Goal: Task Accomplishment & Management: Manage account settings

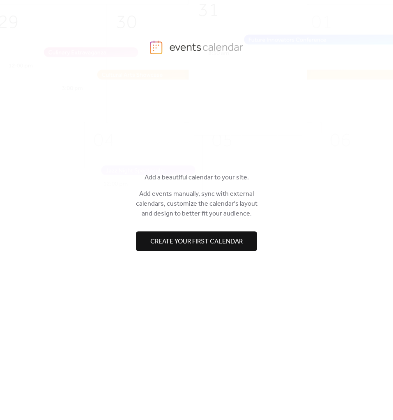
click at [221, 233] on button "Create your first calendar" at bounding box center [196, 241] width 121 height 20
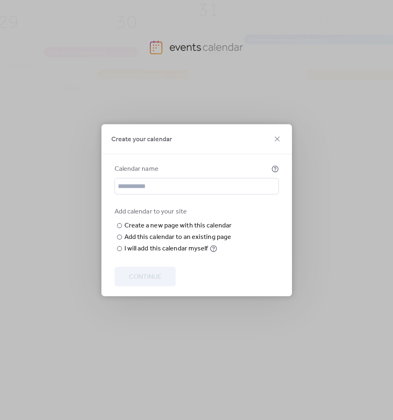
click at [280, 124] on div "Create your calendar" at bounding box center [196, 139] width 190 height 30
click at [280, 134] on icon at bounding box center [277, 139] width 10 height 10
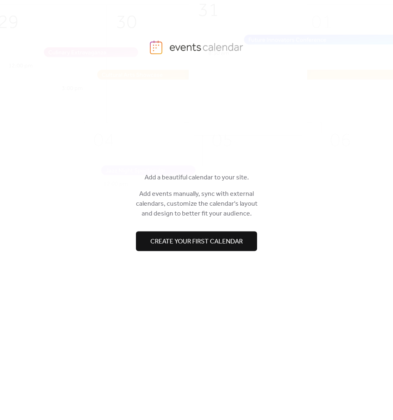
click at [187, 233] on button "Create your first calendar" at bounding box center [196, 241] width 121 height 20
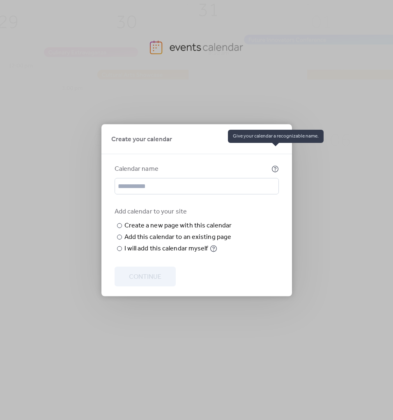
click at [276, 165] on icon at bounding box center [274, 168] width 7 height 7
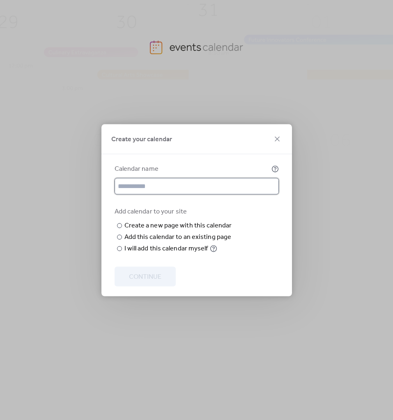
click at [247, 178] on input "text" at bounding box center [196, 186] width 164 height 16
type input "**********"
click at [122, 242] on label "​ Add this calendar to an existing page Choose existing page Choose page" at bounding box center [173, 237] width 119 height 10
click at [0, 0] on span "Choose page" at bounding box center [0, 0] width 0 height 0
click at [242, 252] on div "Add calendar to your site ​ Create a new page with this calendar New page name …" at bounding box center [196, 229] width 164 height 47
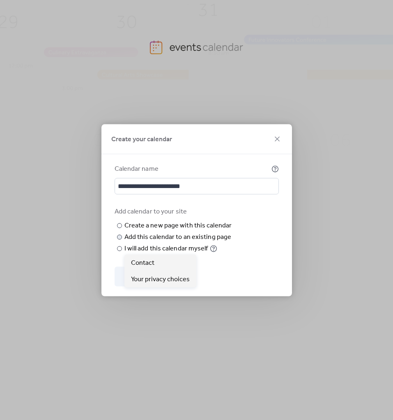
click at [0, 0] on span "Choose page" at bounding box center [0, 0] width 0 height 0
click at [0, 0] on div "Choose existing page Choose page" at bounding box center [0, 0] width 0 height 0
click at [175, 220] on div "Create a new page with this calendar" at bounding box center [177, 225] width 107 height 10
click at [0, 0] on input "text" at bounding box center [0, 0] width 0 height 0
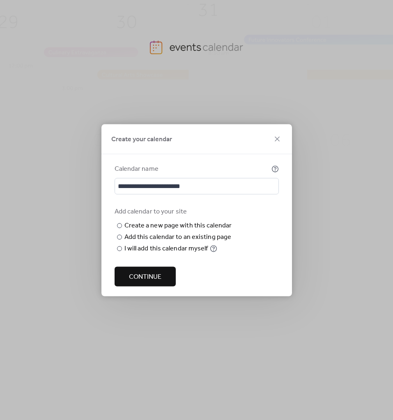
type input "******"
click at [160, 281] on span "Continue" at bounding box center [145, 277] width 32 height 10
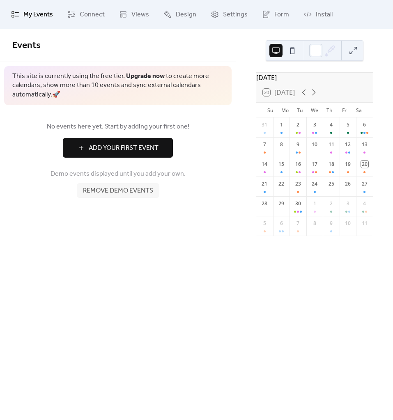
click at [179, 45] on span "Events" at bounding box center [117, 45] width 211 height 16
click at [84, 16] on span "Connect" at bounding box center [92, 15] width 25 height 10
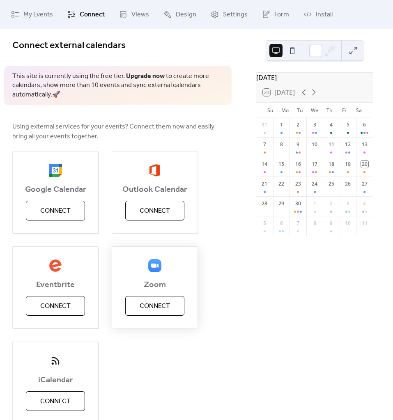
scroll to position [37, 0]
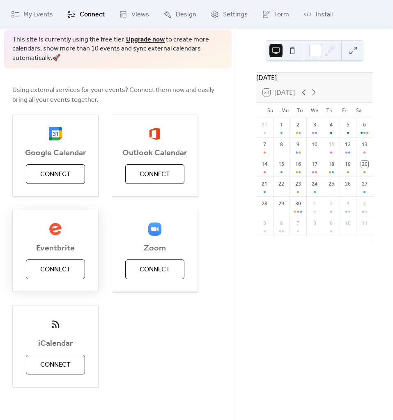
click at [64, 270] on span "Connect" at bounding box center [55, 270] width 30 height 10
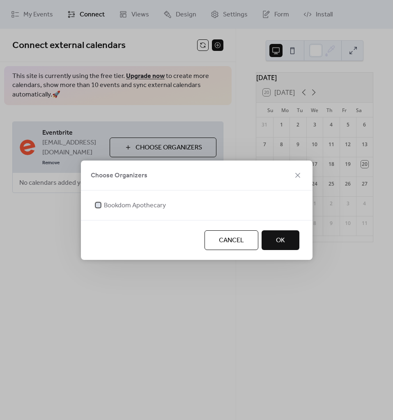
click at [101, 201] on div at bounding box center [98, 205] width 8 height 8
click at [287, 243] on button "OK" at bounding box center [280, 240] width 38 height 20
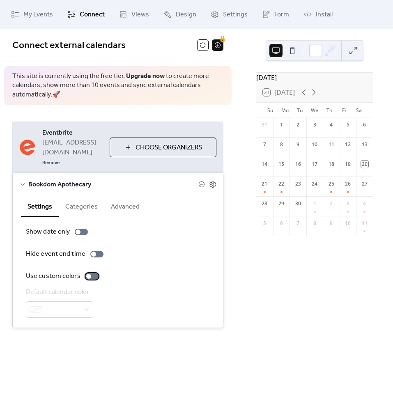
drag, startPoint x: 91, startPoint y: 264, endPoint x: 89, endPoint y: 274, distance: 10.4
click at [91, 273] on div at bounding box center [91, 276] width 13 height 7
click at [75, 305] on span at bounding box center [63, 310] width 34 height 10
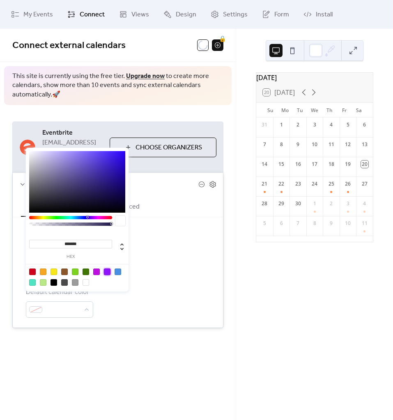
click at [107, 269] on div at bounding box center [107, 271] width 7 height 7
type input "*******"
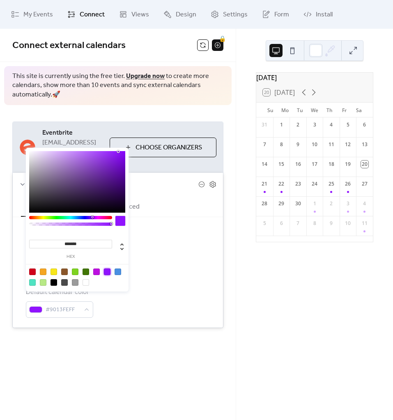
click at [167, 271] on div "Show date only Hide event end time Use custom colors Default calendar color #90…" at bounding box center [118, 272] width 184 height 91
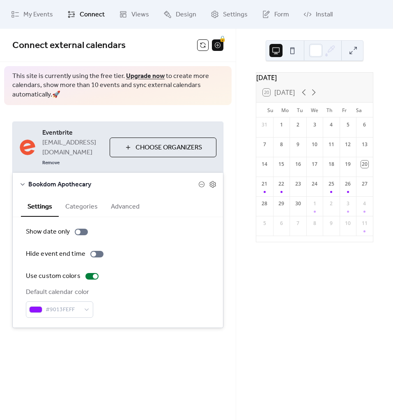
click at [155, 146] on span "Choose Organizers" at bounding box center [168, 148] width 66 height 10
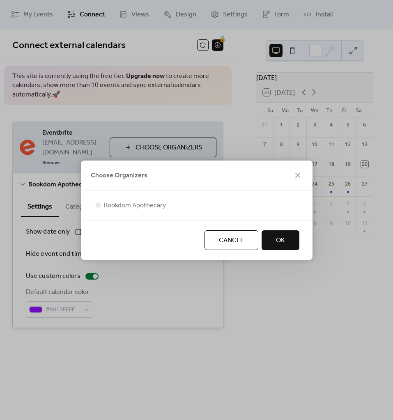
click at [275, 240] on button "OK" at bounding box center [280, 240] width 38 height 20
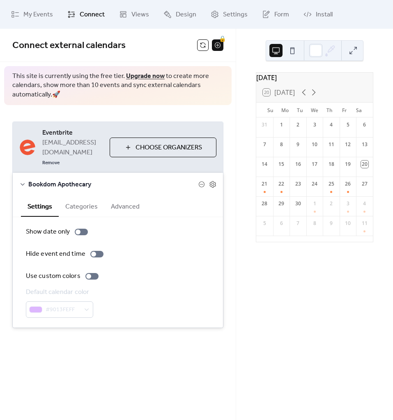
click at [85, 199] on button "Categories" at bounding box center [82, 206] width 46 height 20
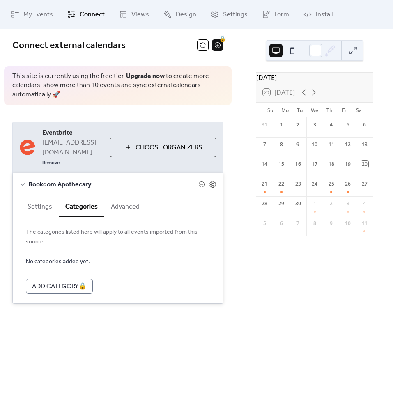
click at [41, 197] on button "Settings" at bounding box center [40, 206] width 38 height 20
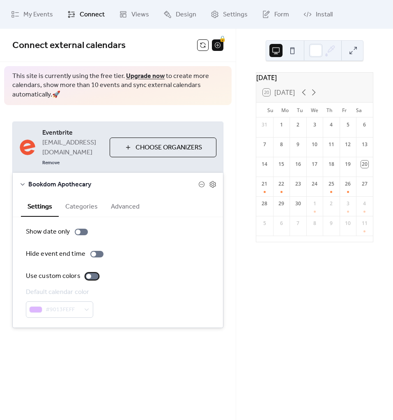
click at [88, 274] on div at bounding box center [88, 276] width 5 height 5
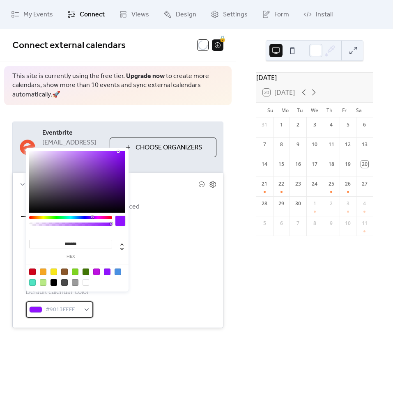
click at [64, 305] on span "#9013FEFF" at bounding box center [63, 310] width 34 height 10
click at [107, 274] on div at bounding box center [107, 271] width 7 height 7
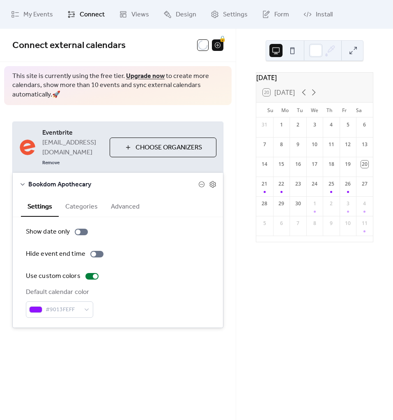
click at [165, 272] on div "Show date only Hide event end time Use custom colors Default calendar color #90…" at bounding box center [118, 272] width 184 height 91
click at [82, 203] on button "Categories" at bounding box center [82, 206] width 46 height 20
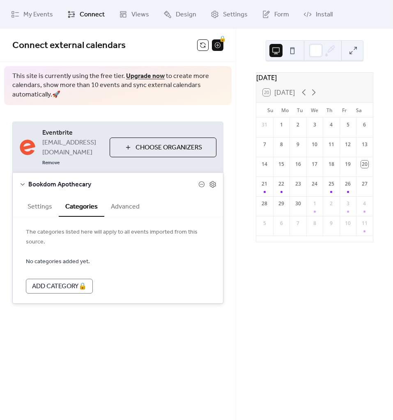
click at [125, 196] on button "Advanced" at bounding box center [125, 206] width 42 height 20
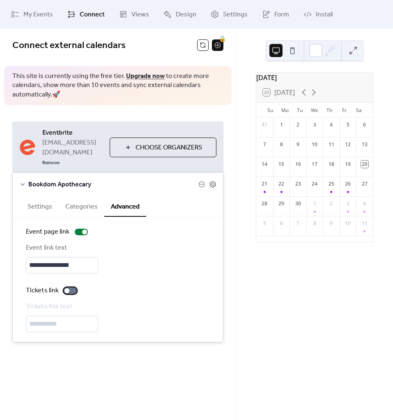
click at [68, 287] on div at bounding box center [70, 290] width 13 height 7
click at [91, 201] on button "Categories" at bounding box center [82, 206] width 46 height 20
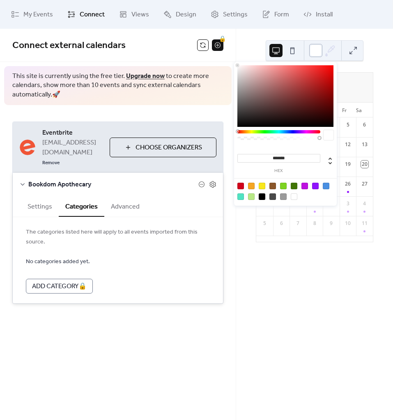
click at [318, 51] on div at bounding box center [315, 50] width 13 height 13
click at [315, 187] on div at bounding box center [315, 186] width 7 height 7
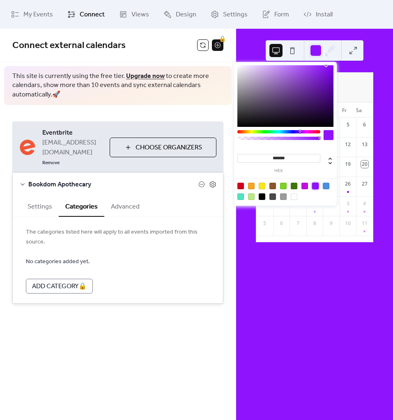
click at [293, 199] on div at bounding box center [293, 196] width 7 height 7
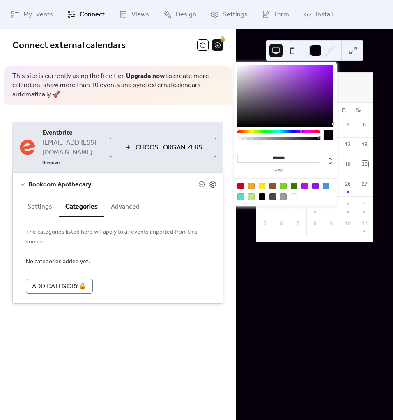
drag, startPoint x: 326, startPoint y: 124, endPoint x: 338, endPoint y: 124, distance: 11.5
click at [338, 124] on body "**********" at bounding box center [196, 210] width 393 height 420
type input "*******"
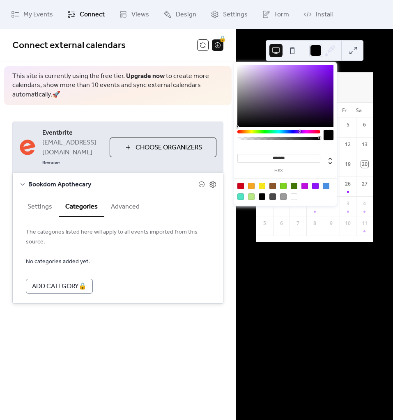
drag, startPoint x: 333, startPoint y: 123, endPoint x: 326, endPoint y: 117, distance: 9.9
click at [333, 131] on div "******* hex" at bounding box center [285, 134] width 103 height 145
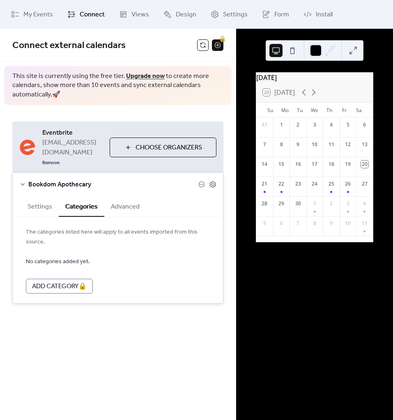
click at [354, 80] on div "[DATE]" at bounding box center [314, 78] width 117 height 10
click at [296, 53] on button at bounding box center [292, 50] width 13 height 13
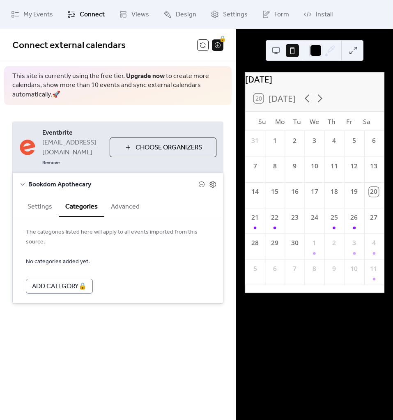
click at [269, 49] on div at bounding box center [314, 50] width 98 height 21
click at [274, 49] on button at bounding box center [275, 50] width 13 height 13
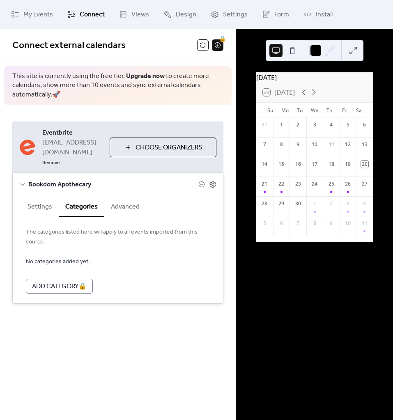
click at [290, 55] on button at bounding box center [292, 50] width 13 height 13
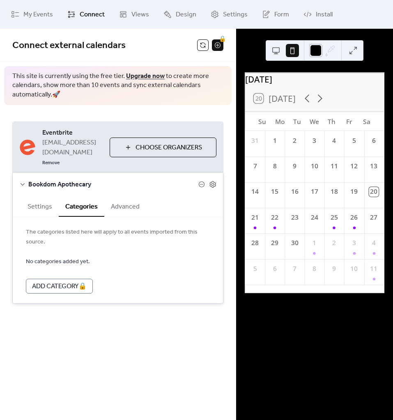
click at [314, 55] on div at bounding box center [315, 50] width 13 height 13
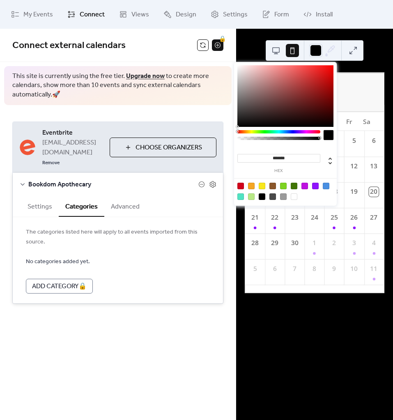
click at [312, 189] on div at bounding box center [315, 186] width 7 height 7
type input "*******"
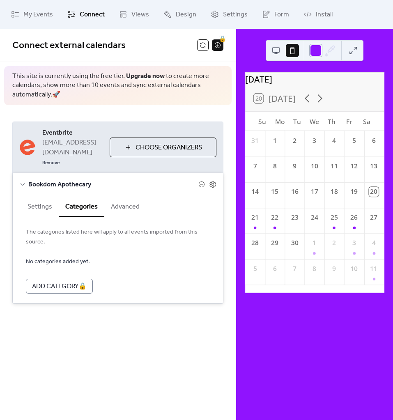
click at [314, 53] on div at bounding box center [315, 50] width 13 height 13
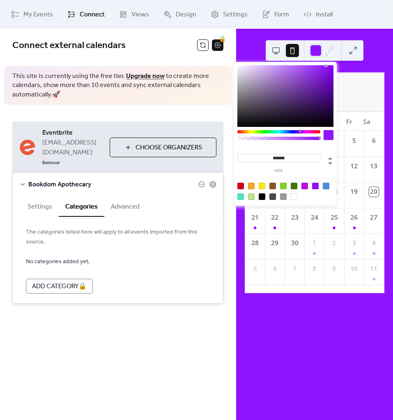
click at [323, 57] on div at bounding box center [322, 51] width 27 height 20
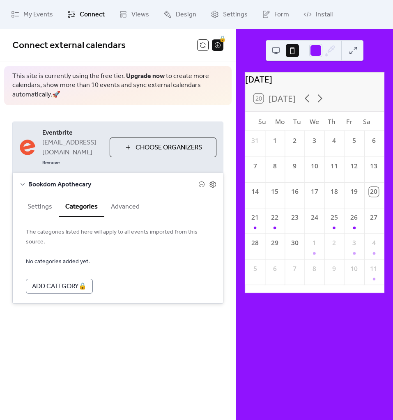
click at [329, 51] on icon at bounding box center [331, 49] width 7 height 7
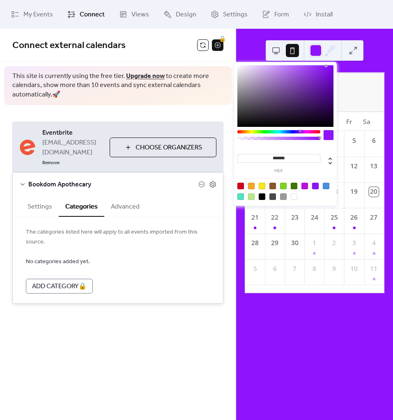
click at [329, 51] on icon at bounding box center [331, 49] width 7 height 7
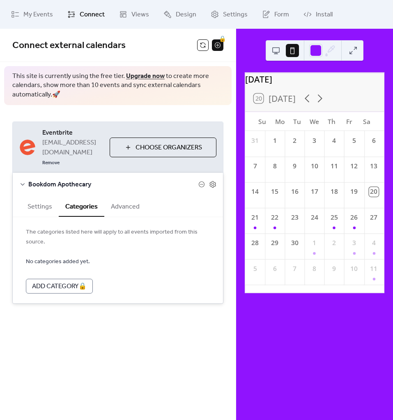
click at [329, 51] on icon at bounding box center [331, 49] width 7 height 7
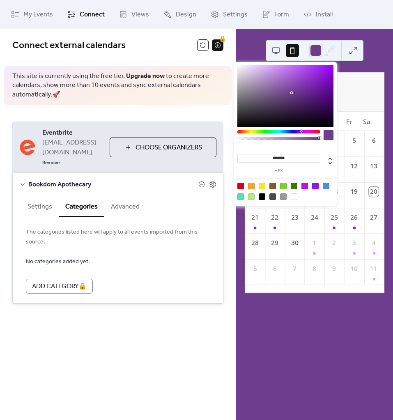
type input "*******"
drag, startPoint x: 324, startPoint y: 68, endPoint x: 292, endPoint y: 94, distance: 42.0
click at [292, 94] on div at bounding box center [285, 96] width 96 height 62
click at [299, 158] on input "*******" at bounding box center [278, 158] width 83 height 9
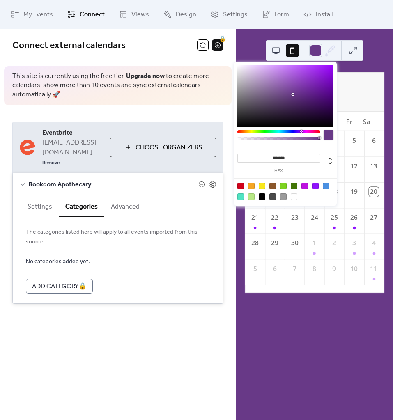
click at [359, 102] on div "20 Today" at bounding box center [314, 98] width 139 height 25
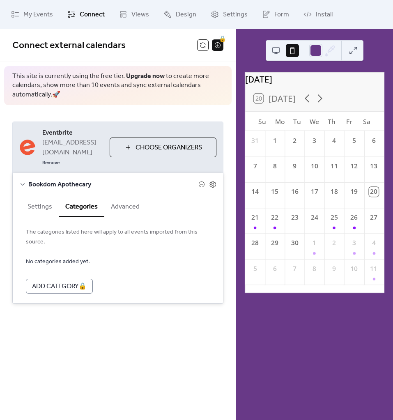
click at [275, 52] on button at bounding box center [275, 50] width 13 height 13
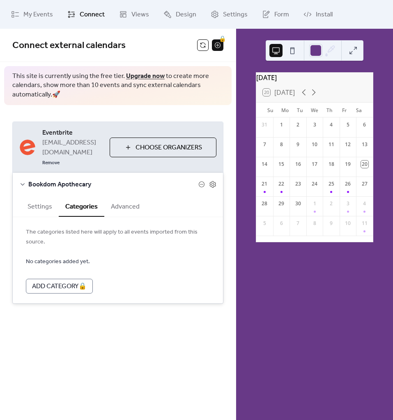
click at [32, 202] on button "Settings" at bounding box center [40, 206] width 38 height 20
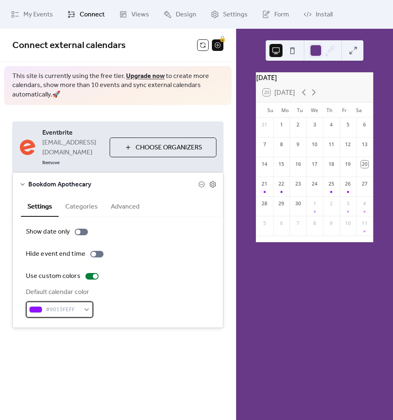
click at [57, 305] on span "#9013FEFF" at bounding box center [63, 310] width 34 height 10
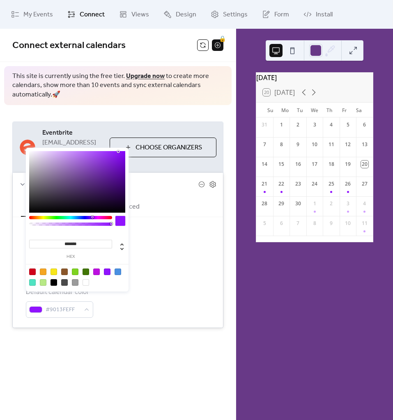
click at [85, 272] on div at bounding box center [85, 271] width 7 height 7
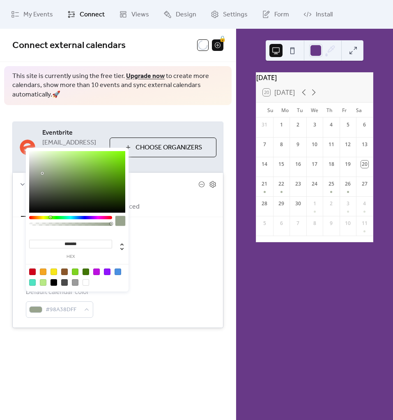
type input "*******"
drag, startPoint x: 120, startPoint y: 184, endPoint x: 44, endPoint y: 173, distance: 77.0
click at [44, 173] on div at bounding box center [44, 173] width 2 height 2
click at [206, 217] on div "Show date only Hide event end time Use custom colors Default calendar color #98…" at bounding box center [118, 272] width 210 height 110
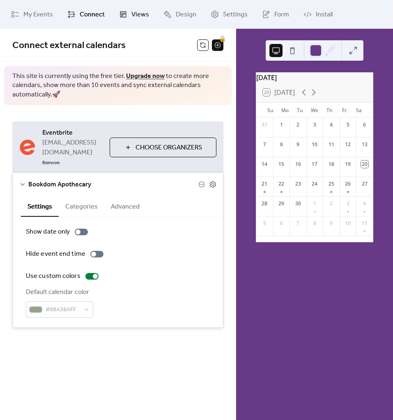
click at [135, 15] on span "Views" at bounding box center [140, 15] width 18 height 10
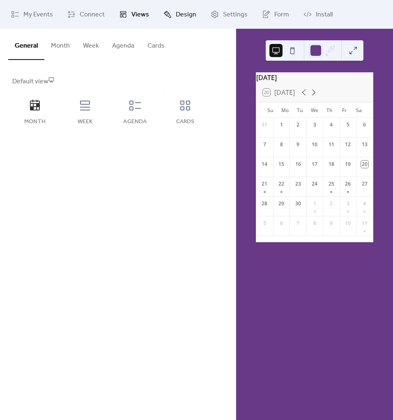
click at [187, 16] on span "Design" at bounding box center [186, 15] width 21 height 10
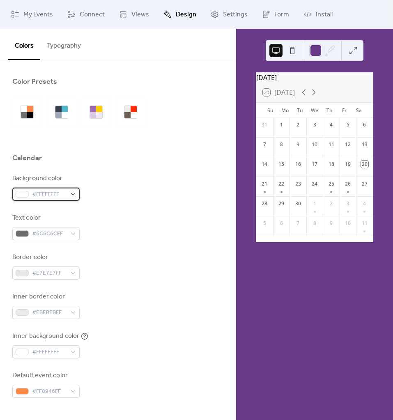
click at [74, 194] on div "#FFFFFFFF" at bounding box center [45, 193] width 67 height 13
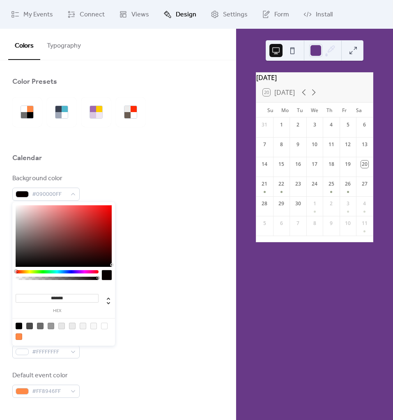
drag, startPoint x: 107, startPoint y: 264, endPoint x: 119, endPoint y: 265, distance: 12.3
click at [119, 265] on body "My Events Connect Views Design Settings Form Install Design Colors Typography C…" at bounding box center [196, 210] width 393 height 420
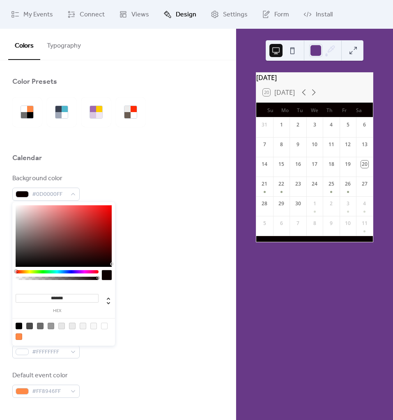
type input "*******"
click at [110, 267] on div at bounding box center [64, 236] width 96 height 62
click at [181, 245] on div "Background color #010000FF Text color #6C6C6CFF Border color #E7E7E7FF Inner bo…" at bounding box center [117, 286] width 211 height 224
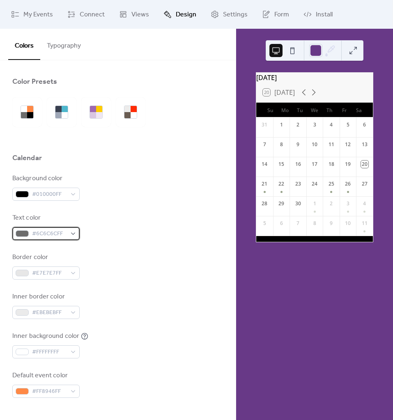
click at [67, 232] on div "#6C6C6CFF" at bounding box center [45, 233] width 67 height 13
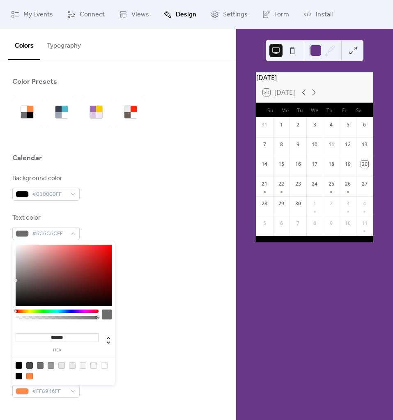
drag, startPoint x: 14, startPoint y: 277, endPoint x: 18, endPoint y: 245, distance: 32.0
click at [18, 239] on body "My Events Connect Views Design Settings Form Install Design Colors Typography C…" at bounding box center [196, 210] width 393 height 420
type input "*******"
drag, startPoint x: 17, startPoint y: 247, endPoint x: 25, endPoint y: 242, distance: 9.4
click at [13, 242] on div "******* hex" at bounding box center [63, 313] width 103 height 145
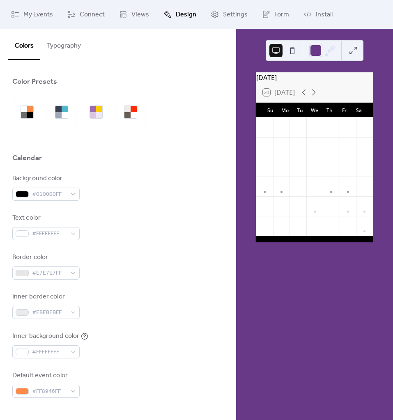
click at [148, 226] on div "Text color #FFFFFFFF" at bounding box center [117, 226] width 211 height 27
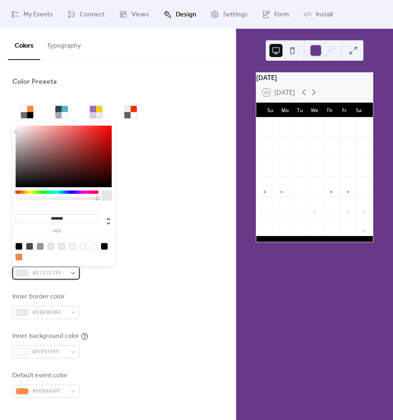
click at [58, 270] on span "#E7E7E7FF" at bounding box center [49, 273] width 34 height 10
drag, startPoint x: 14, startPoint y: 133, endPoint x: 112, endPoint y: 184, distance: 110.6
click at [113, 183] on div "******* hex" at bounding box center [63, 194] width 103 height 145
type input "*******"
drag, startPoint x: 17, startPoint y: 133, endPoint x: 126, endPoint y: 197, distance: 126.9
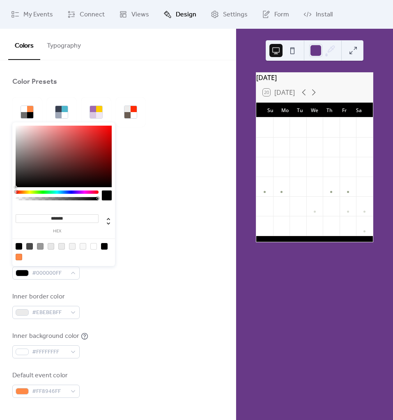
click at [126, 197] on body "My Events Connect Views Design Settings Form Install Design Colors Typography C…" at bounding box center [196, 210] width 393 height 420
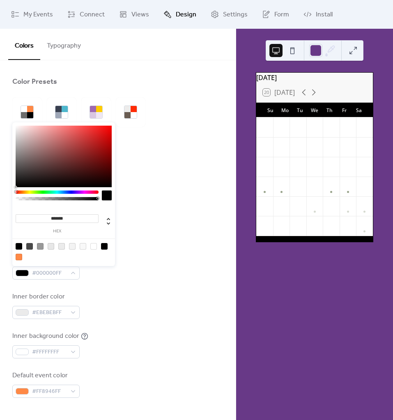
click at [123, 256] on div "Border color #000000FF" at bounding box center [117, 265] width 211 height 27
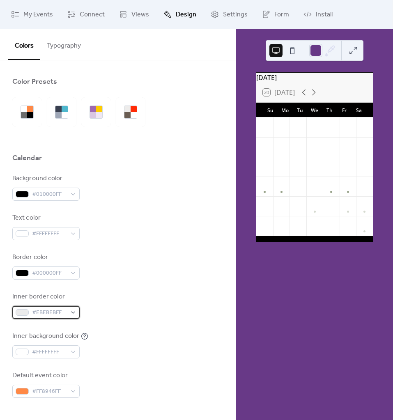
click at [53, 313] on span "#EBEBEBFF" at bounding box center [49, 313] width 34 height 10
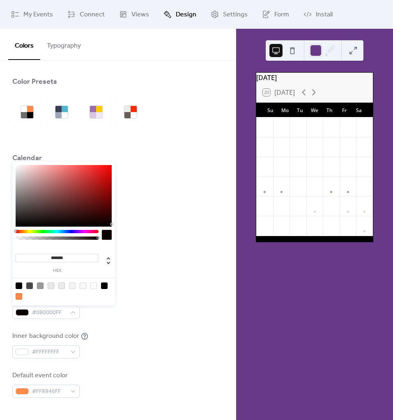
drag, startPoint x: 15, startPoint y: 170, endPoint x: 126, endPoint y: 224, distance: 122.9
click at [126, 224] on body "My Events Connect Views Design Settings Form Install Design Colors Typography C…" at bounding box center [196, 210] width 393 height 420
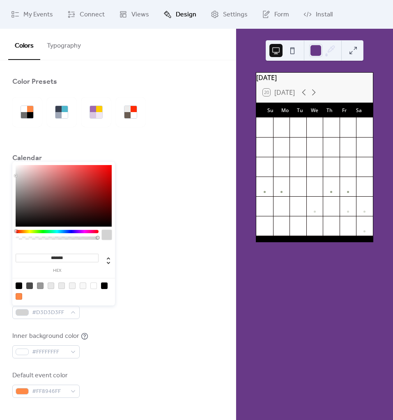
type input "*******"
drag, startPoint x: 110, startPoint y: 223, endPoint x: 4, endPoint y: 158, distance: 124.1
click at [4, 158] on body "My Events Connect Views Design Settings Form Install Design Colors Typography C…" at bounding box center [196, 210] width 393 height 420
click at [172, 192] on div "Background color #010000FF" at bounding box center [117, 187] width 211 height 27
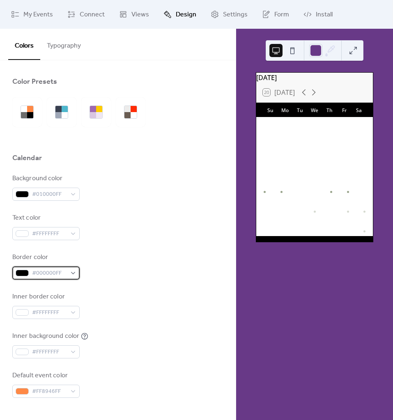
click at [66, 274] on div "#000000FF" at bounding box center [45, 272] width 67 height 13
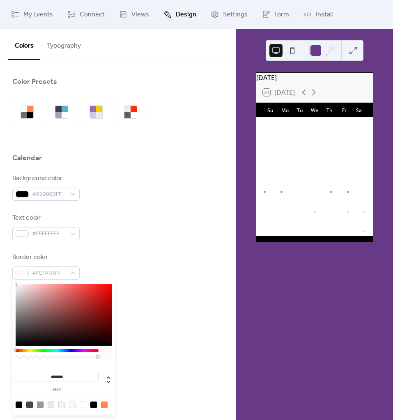
type input "*******"
click at [16, 284] on div at bounding box center [64, 315] width 96 height 62
click at [144, 258] on div "Border color #FEFEFEFF" at bounding box center [117, 265] width 211 height 27
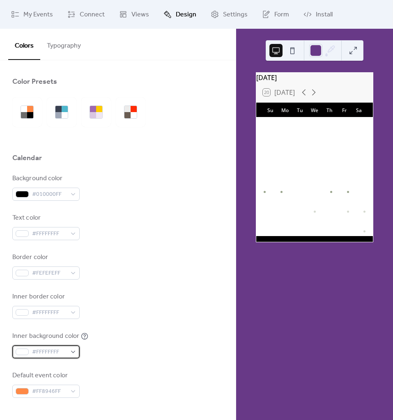
click at [57, 348] on span "#FFFFFFFF" at bounding box center [49, 352] width 34 height 10
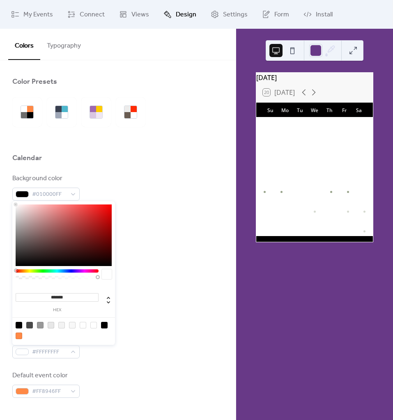
drag, startPoint x: 14, startPoint y: 205, endPoint x: 90, endPoint y: 256, distance: 92.0
click at [89, 255] on div "******* hex" at bounding box center [63, 273] width 103 height 145
type input "*******"
click at [112, 266] on div at bounding box center [64, 235] width 96 height 62
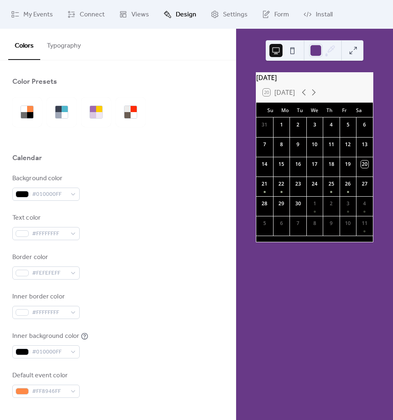
click at [160, 263] on div "Border color #FEFEFEFF" at bounding box center [117, 265] width 211 height 27
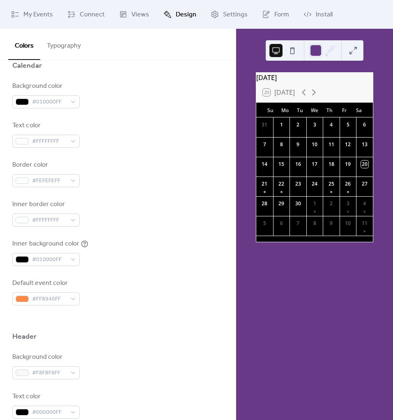
scroll to position [103, 0]
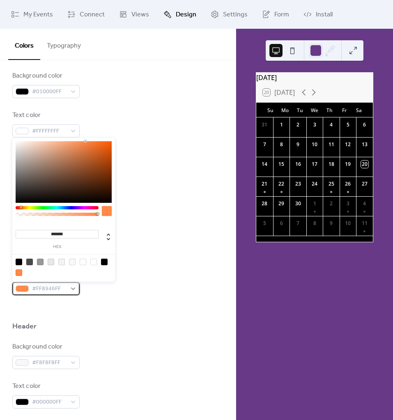
click at [72, 289] on div "#FF8946FF" at bounding box center [45, 288] width 67 height 13
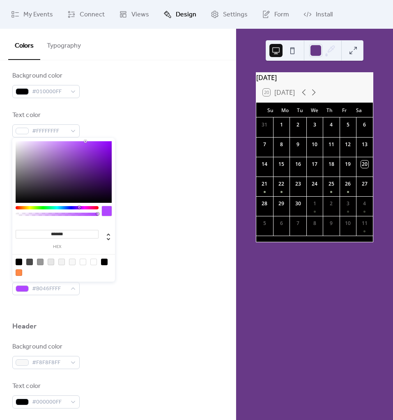
drag, startPoint x: 21, startPoint y: 206, endPoint x: 79, endPoint y: 210, distance: 58.4
click at [79, 210] on div at bounding box center [57, 213] width 83 height 14
drag, startPoint x: 83, startPoint y: 143, endPoint x: 76, endPoint y: 159, distance: 17.5
click at [76, 159] on div at bounding box center [64, 172] width 96 height 62
drag, startPoint x: 76, startPoint y: 158, endPoint x: 82, endPoint y: 157, distance: 6.2
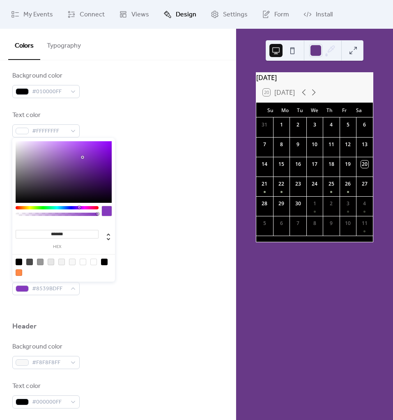
click at [82, 157] on div at bounding box center [83, 157] width 2 height 2
click at [67, 232] on input "*******" at bounding box center [57, 234] width 83 height 9
click at [68, 232] on input "*******" at bounding box center [57, 234] width 83 height 9
paste input
type input "*******"
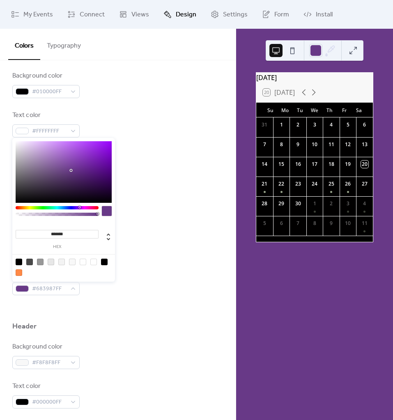
click at [169, 199] on div "Inner border color #FFFFFFFF" at bounding box center [117, 202] width 211 height 27
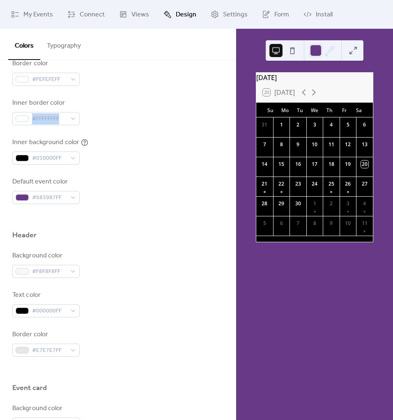
scroll to position [205, 0]
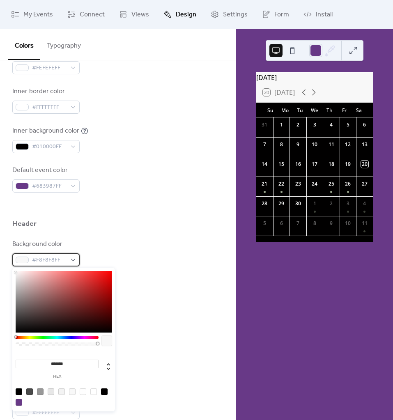
click at [62, 261] on span "#F8F8F8FF" at bounding box center [49, 260] width 34 height 10
click at [104, 392] on div at bounding box center [104, 391] width 7 height 7
type input "*******"
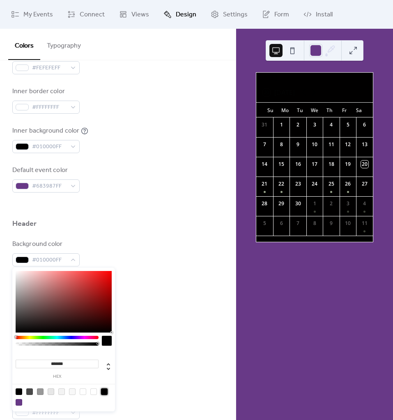
click at [164, 295] on div "Text color #000000FF" at bounding box center [117, 292] width 211 height 27
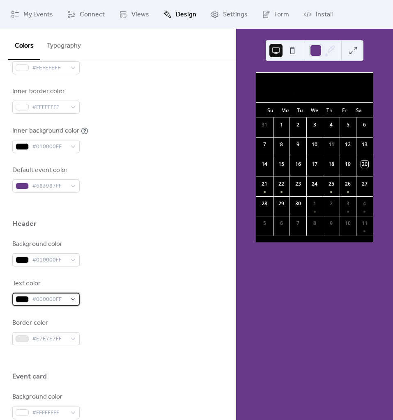
click at [62, 298] on span "#000000FF" at bounding box center [49, 300] width 34 height 10
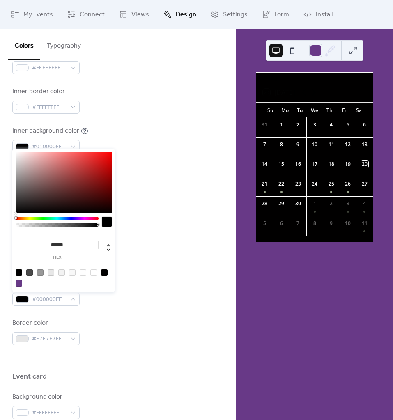
click at [94, 273] on div at bounding box center [93, 272] width 7 height 7
type input "*******"
click at [167, 267] on div "Background color #010000FF Text color #FFFFFFFF Border color #E7E7E7FF" at bounding box center [117, 292] width 211 height 106
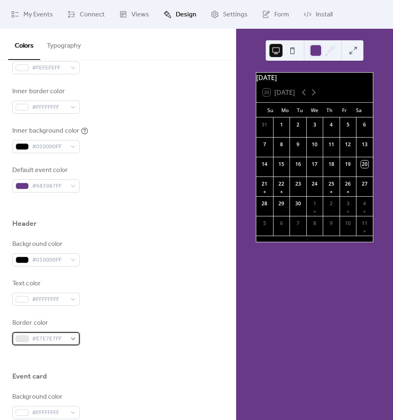
click at [48, 343] on span "#E7E7E7FF" at bounding box center [49, 339] width 34 height 10
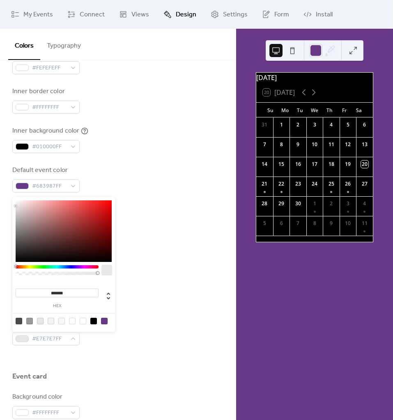
click at [82, 323] on div at bounding box center [83, 321] width 7 height 7
type input "*******"
click at [85, 320] on div at bounding box center [83, 321] width 7 height 7
click at [175, 299] on div "Text color #FFFFFFFF" at bounding box center [117, 292] width 211 height 27
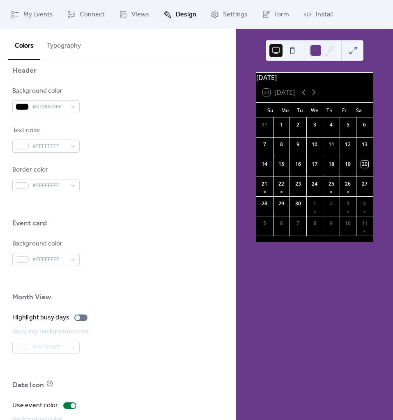
scroll to position [359, 0]
click at [50, 262] on span "#FFFFFFFF" at bounding box center [49, 259] width 34 height 10
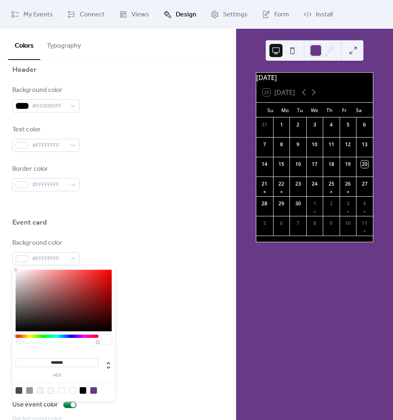
click at [93, 391] on div at bounding box center [93, 390] width 7 height 7
type input "*******"
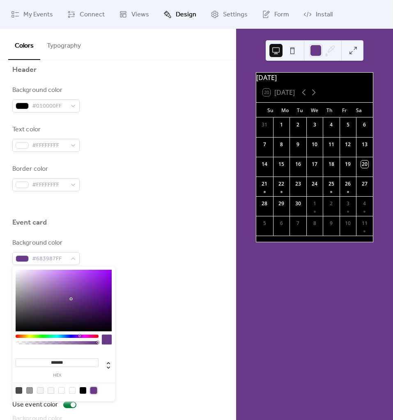
click at [152, 300] on div "Month View" at bounding box center [117, 298] width 211 height 14
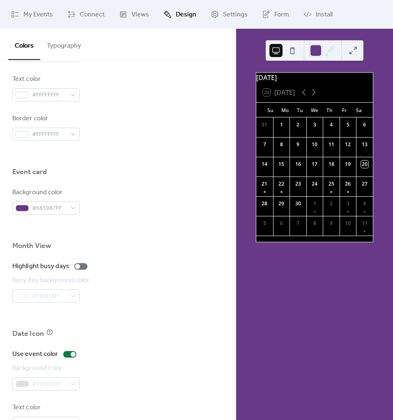
scroll to position [410, 0]
click at [76, 266] on div at bounding box center [77, 265] width 5 height 5
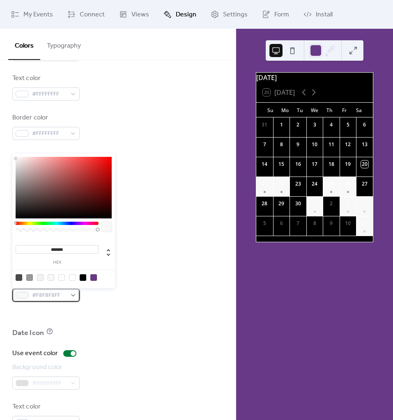
click at [50, 298] on span "#F8F8F8FF" at bounding box center [49, 295] width 34 height 10
click at [95, 279] on div at bounding box center [93, 277] width 7 height 7
type input "*******"
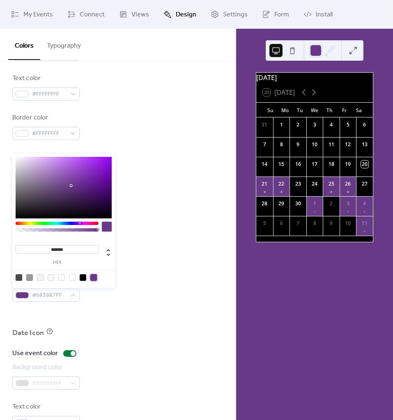
click at [107, 350] on div "Use event color" at bounding box center [117, 353] width 211 height 10
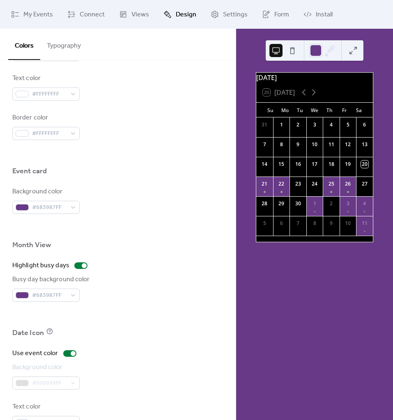
scroll to position [435, 0]
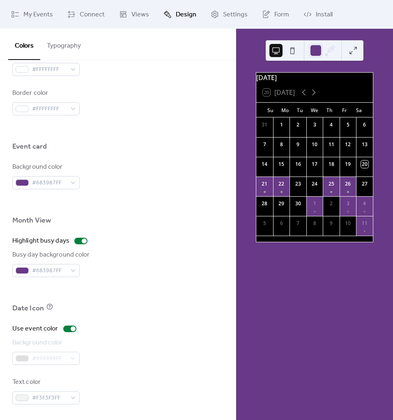
click at [67, 359] on div "#999999FF" at bounding box center [45, 358] width 67 height 13
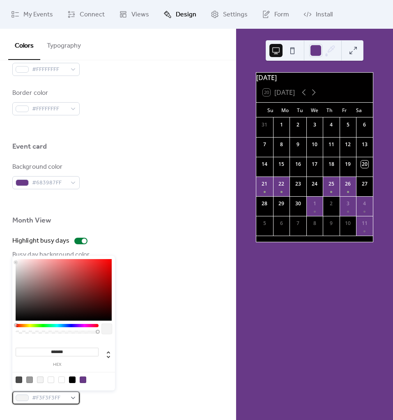
click at [64, 398] on span "#F3F3F3FF" at bounding box center [49, 398] width 34 height 10
click at [59, 379] on div at bounding box center [61, 379] width 7 height 7
type input "*******"
click at [179, 346] on div "Background color #999999FF" at bounding box center [117, 351] width 211 height 27
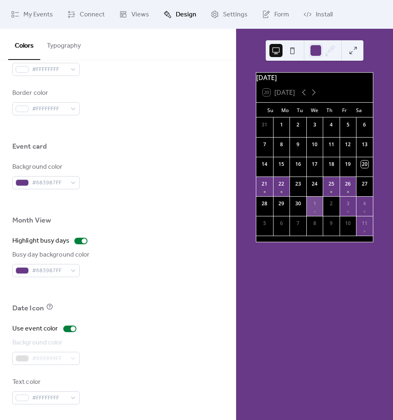
click at [316, 207] on div "1" at bounding box center [314, 203] width 7 height 7
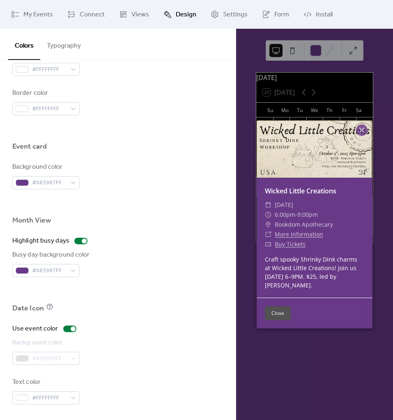
click at [60, 48] on button "Typography" at bounding box center [63, 44] width 47 height 30
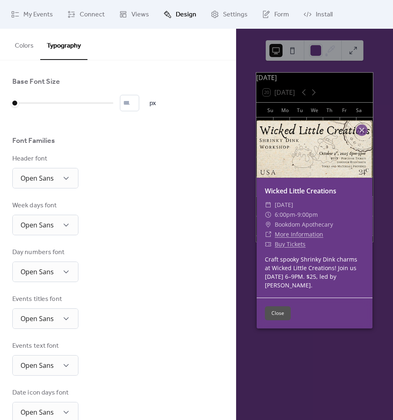
click at [272, 311] on button "Close" at bounding box center [278, 313] width 26 height 14
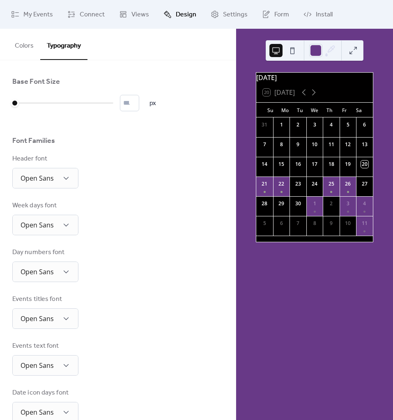
click at [176, 164] on div "Header font Open Sans" at bounding box center [117, 171] width 211 height 34
click at [25, 46] on button "Colors" at bounding box center [24, 44] width 32 height 30
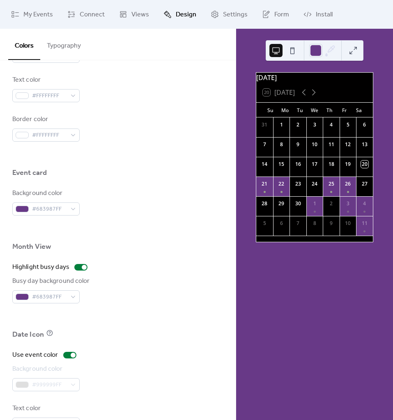
scroll to position [384, 0]
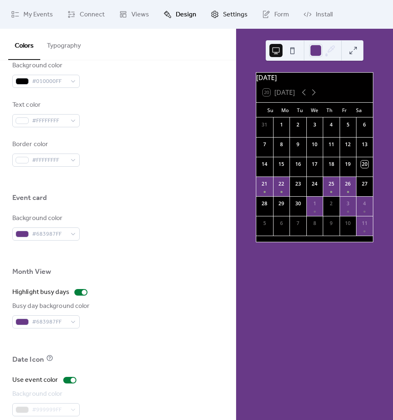
click at [226, 18] on span "Settings" at bounding box center [235, 15] width 25 height 10
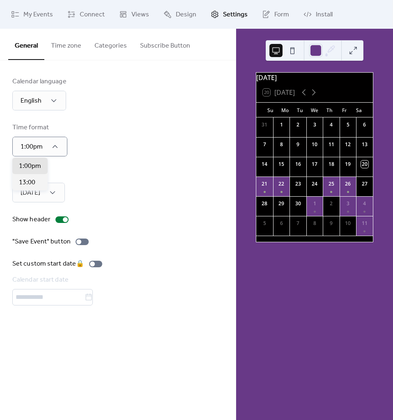
click at [107, 145] on div "Time format 1:00pm" at bounding box center [117, 140] width 211 height 34
click at [80, 242] on div at bounding box center [81, 241] width 13 height 7
click at [54, 48] on button "Time zone" at bounding box center [65, 44] width 43 height 30
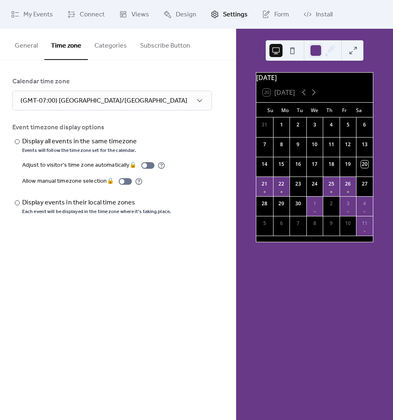
click at [120, 43] on button "Categories" at bounding box center [111, 44] width 46 height 30
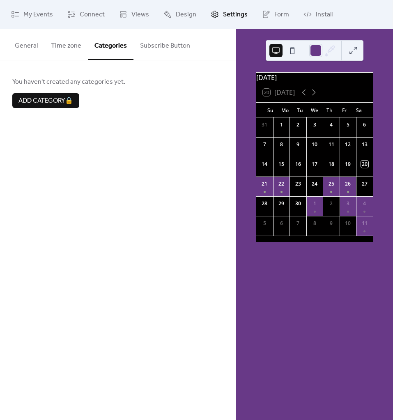
click at [153, 56] on button "Subscribe Button" at bounding box center [164, 44] width 63 height 30
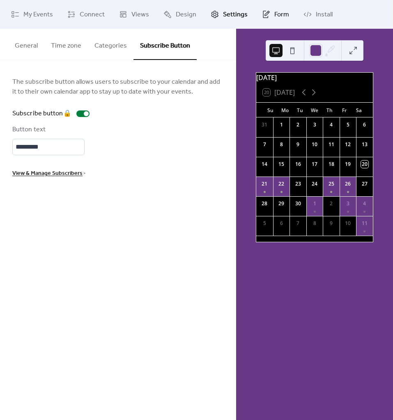
click at [274, 15] on span "Form" at bounding box center [281, 15] width 15 height 10
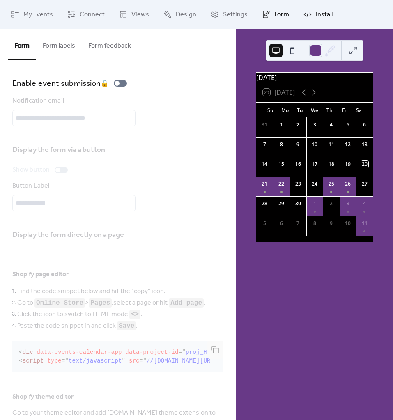
click at [323, 15] on span "Install" at bounding box center [323, 15] width 17 height 10
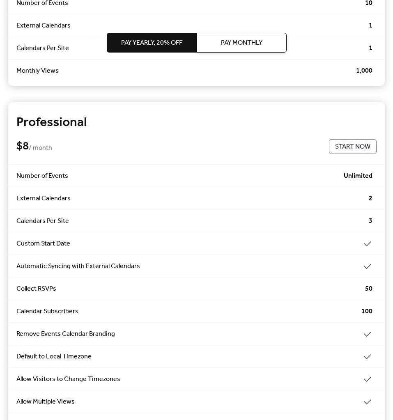
scroll to position [154, 0]
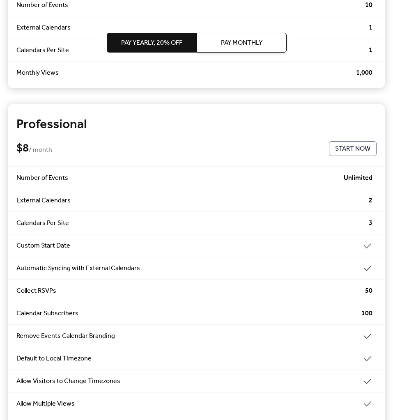
click at [359, 152] on span "Start Now" at bounding box center [352, 149] width 35 height 10
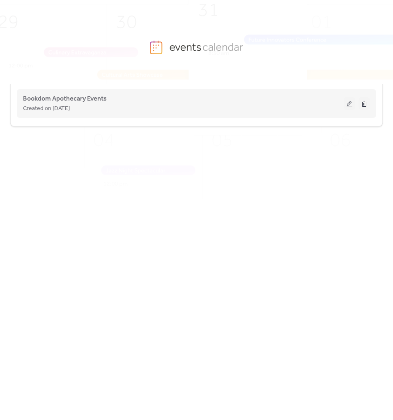
click at [229, 100] on div "Bookdom Apothecary Events Created on [DATE]" at bounding box center [183, 104] width 320 height 20
click at [110, 108] on div "Created on [DATE]" at bounding box center [183, 108] width 320 height 10
click at [89, 97] on span "Bookdom Apothecary Events" at bounding box center [65, 99] width 84 height 10
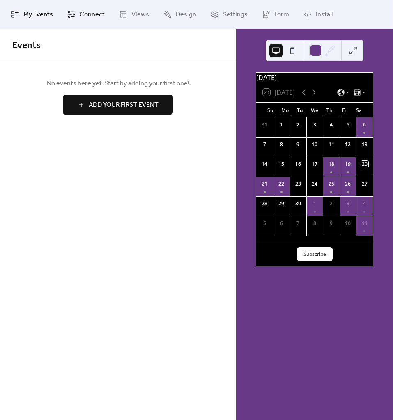
click at [85, 16] on span "Connect" at bounding box center [92, 15] width 25 height 10
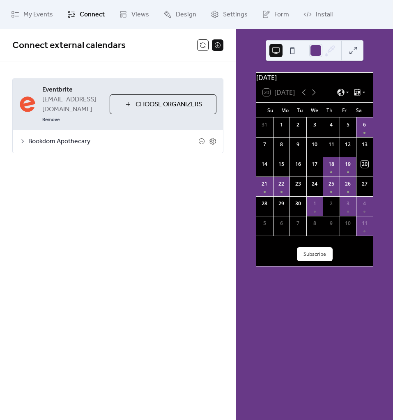
click at [222, 43] on button at bounding box center [217, 44] width 11 height 11
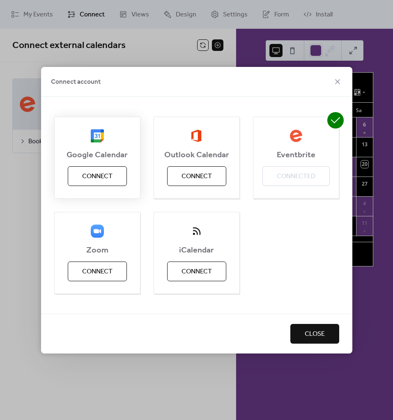
click at [103, 179] on span "Connect" at bounding box center [97, 176] width 30 height 10
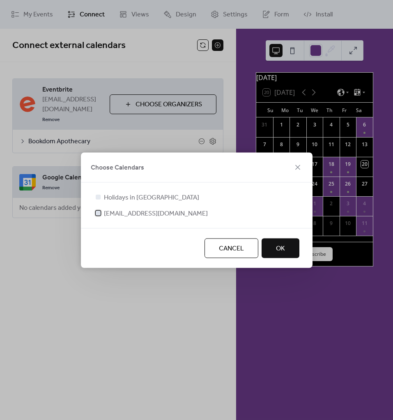
click at [98, 214] on div at bounding box center [98, 212] width 5 height 5
click at [280, 253] on span "OK" at bounding box center [280, 248] width 9 height 10
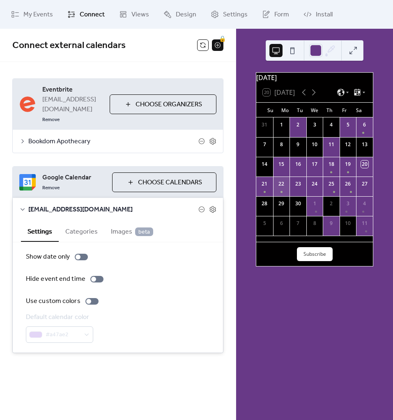
click at [284, 195] on div "22" at bounding box center [281, 186] width 17 height 20
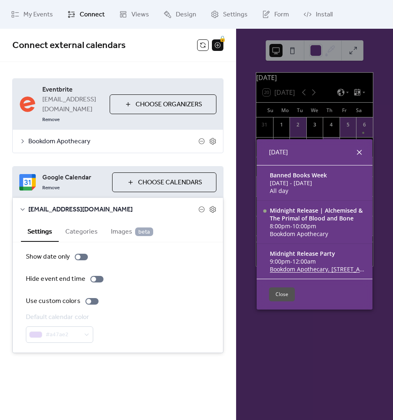
click at [357, 152] on icon at bounding box center [359, 152] width 10 height 10
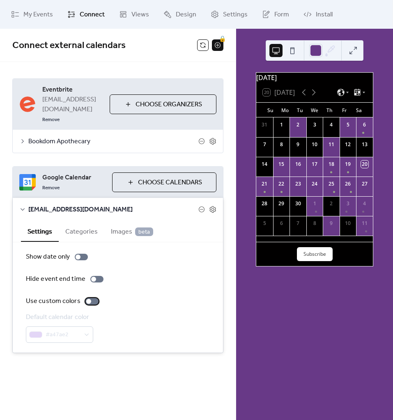
click at [89, 296] on label "Use custom colors" at bounding box center [64, 301] width 76 height 10
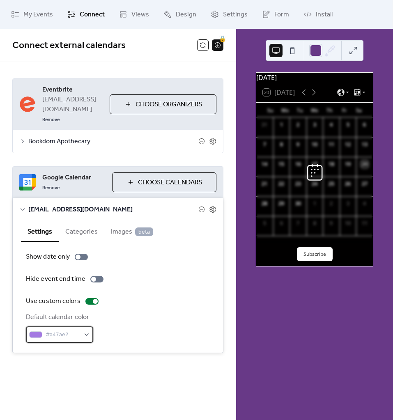
click at [81, 326] on div "#a47ae2" at bounding box center [59, 334] width 67 height 16
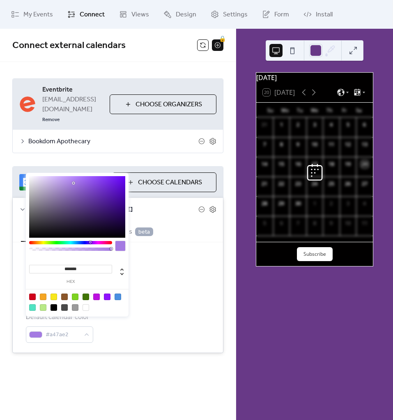
click at [41, 309] on div at bounding box center [43, 307] width 7 height 7
type input "*******"
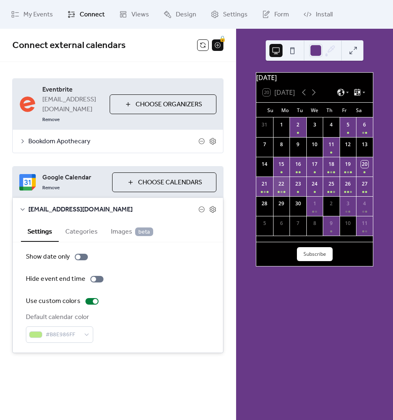
click at [287, 191] on div "22" at bounding box center [281, 186] width 17 height 20
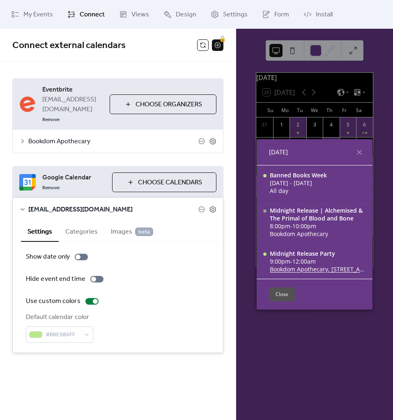
click at [143, 150] on div "**********" at bounding box center [117, 215] width 235 height 307
click at [184, 352] on div "**********" at bounding box center [117, 215] width 235 height 307
click at [173, 343] on div "Google Calendar Remove Choose Calendars [EMAIL_ADDRESS][DOMAIN_NAME] Settings C…" at bounding box center [117, 259] width 211 height 187
click at [23, 208] on icon at bounding box center [23, 209] width 4 height 2
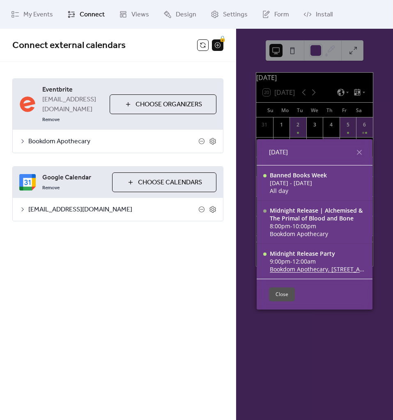
click at [118, 240] on div "**********" at bounding box center [117, 141] width 235 height 225
click at [53, 182] on link "Remove" at bounding box center [50, 187] width 17 height 10
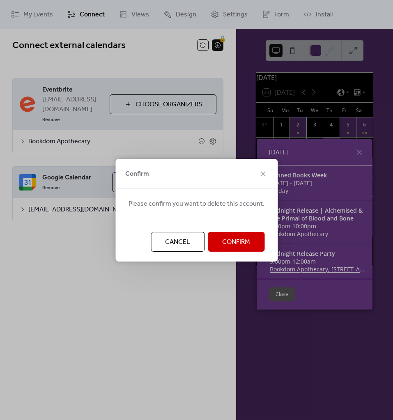
click at [245, 251] on button "Confirm" at bounding box center [236, 242] width 57 height 20
